Goal: Check status: Check status

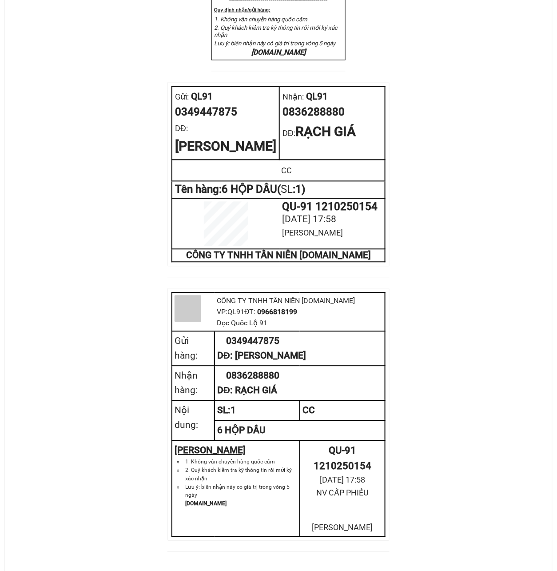
scroll to position [355, 0]
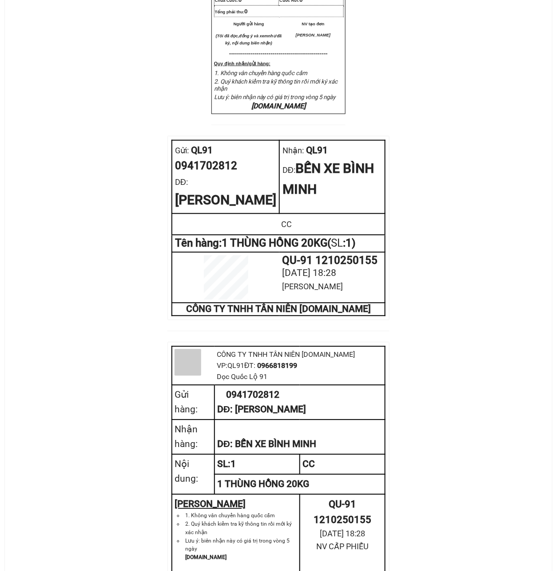
scroll to position [296, 0]
